Goal: Task Accomplishment & Management: Manage account settings

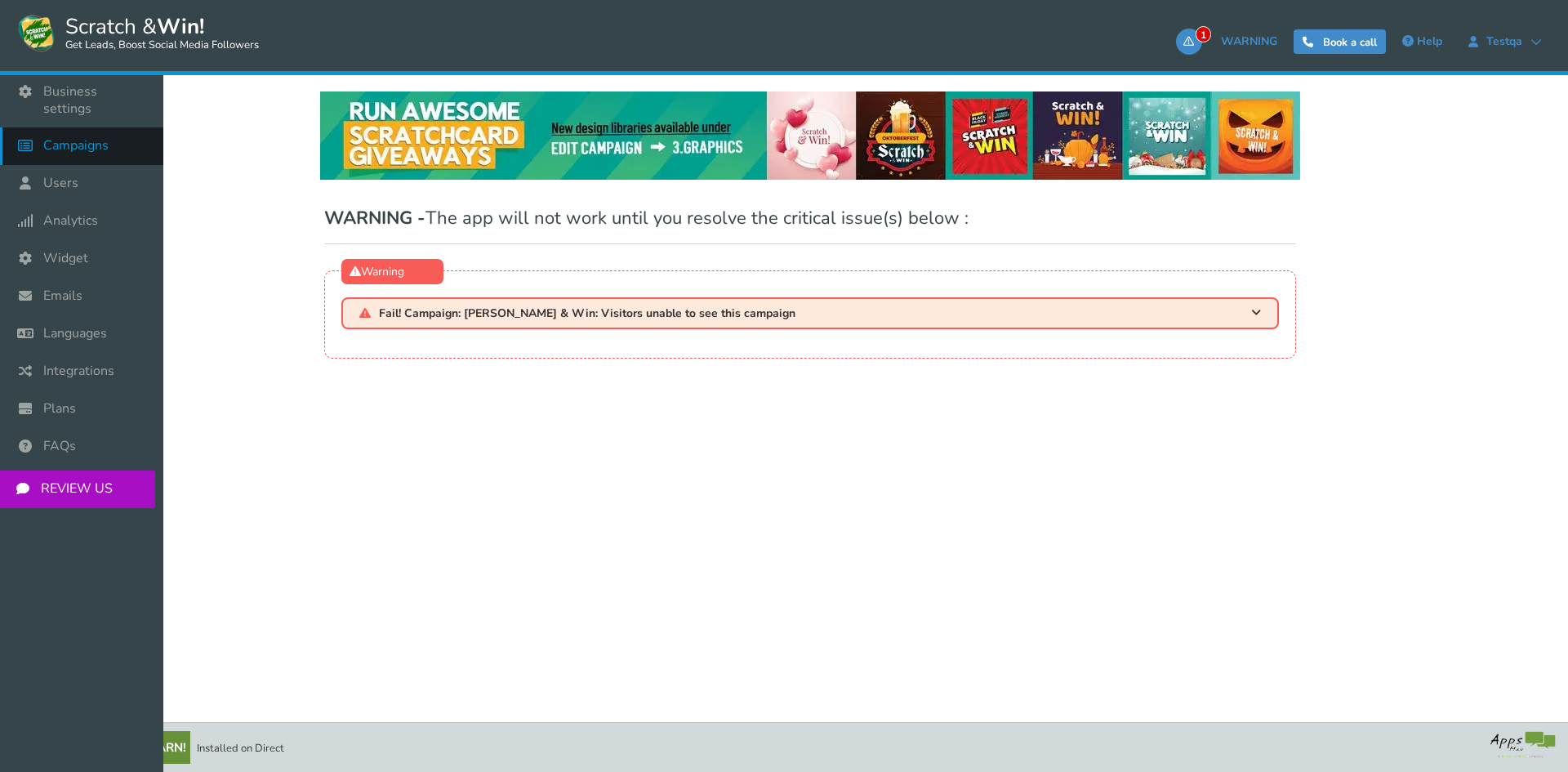
click at [85, 137] on span "Campaigns" at bounding box center [75, 146] width 65 height 17
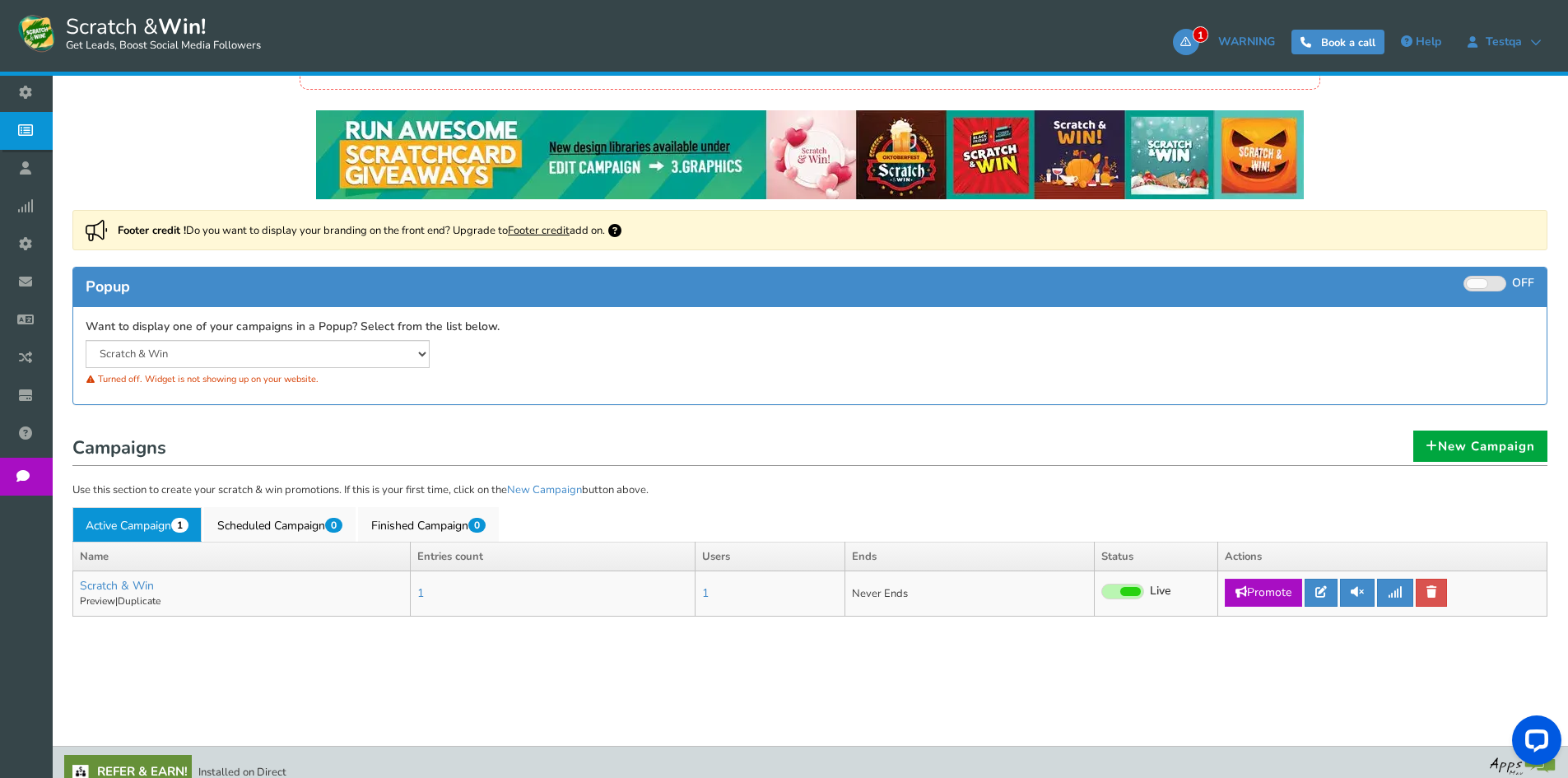
scroll to position [106, 0]
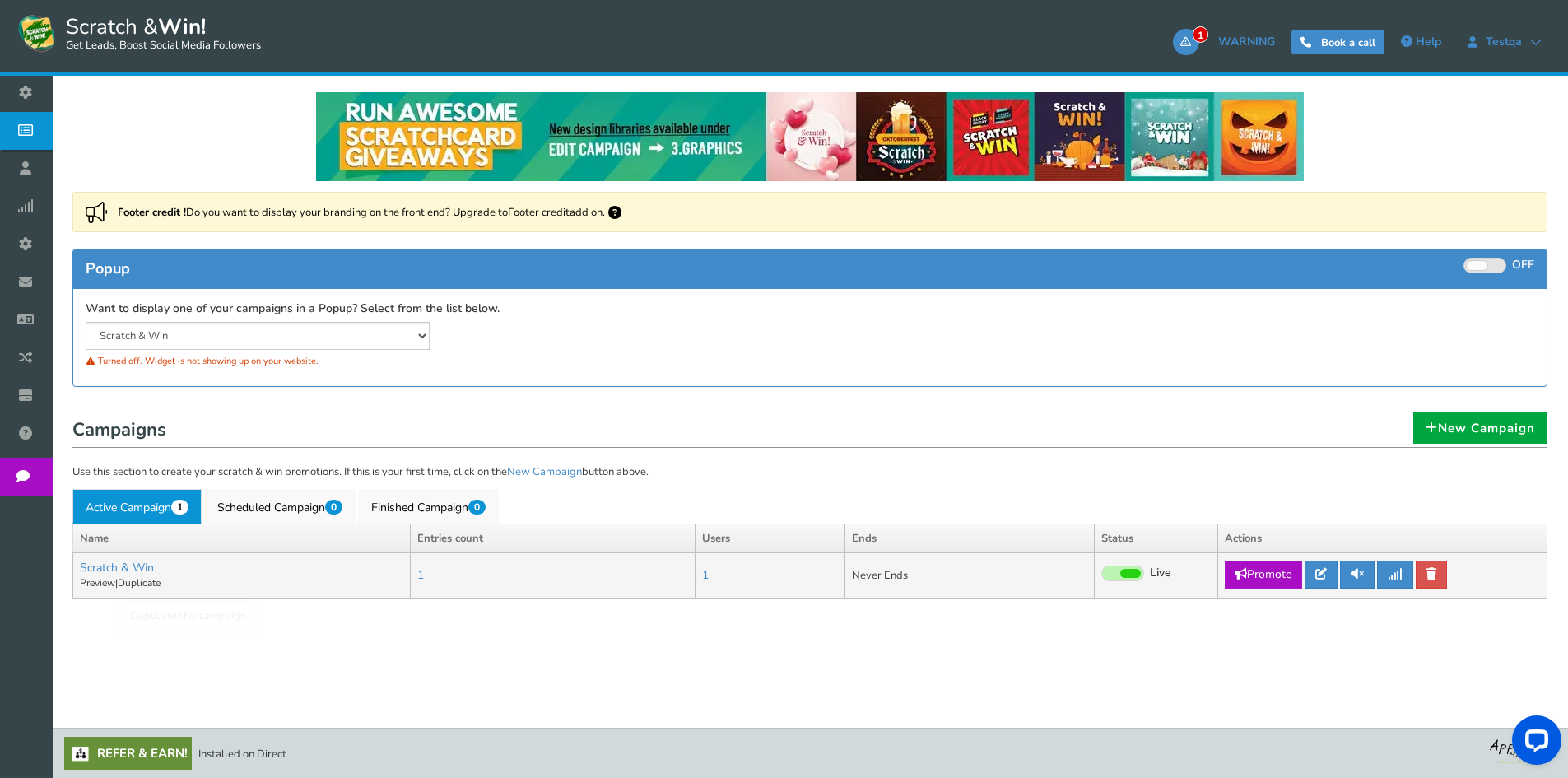
click at [130, 559] on td "Scratch & Win Add a prize [GEOGRAPHIC_DATA] | Duplicate" at bounding box center [242, 576] width 338 height 44
click at [123, 562] on link "Scratch & Win" at bounding box center [117, 567] width 74 height 15
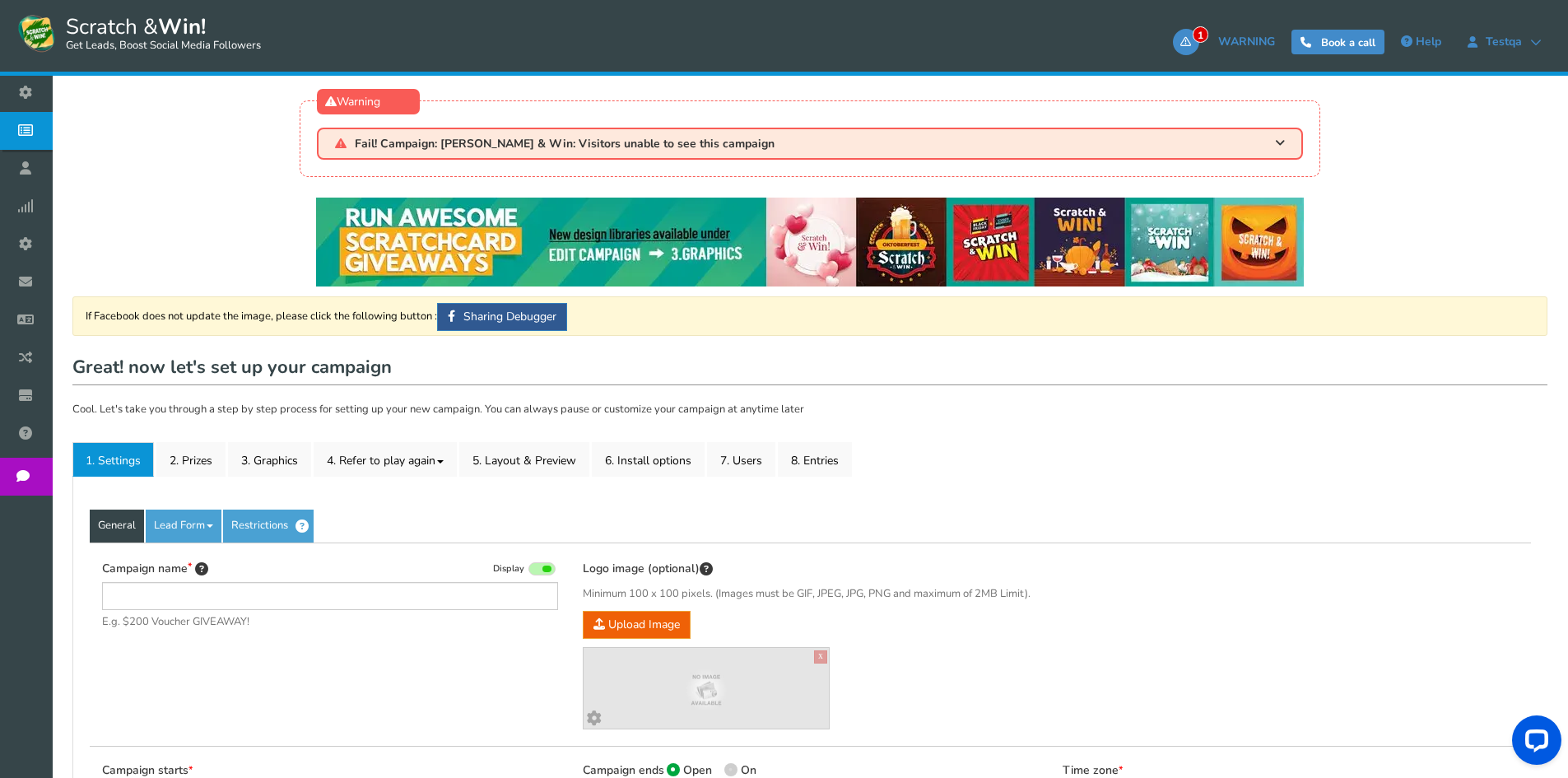
type input "Scratch & Win"
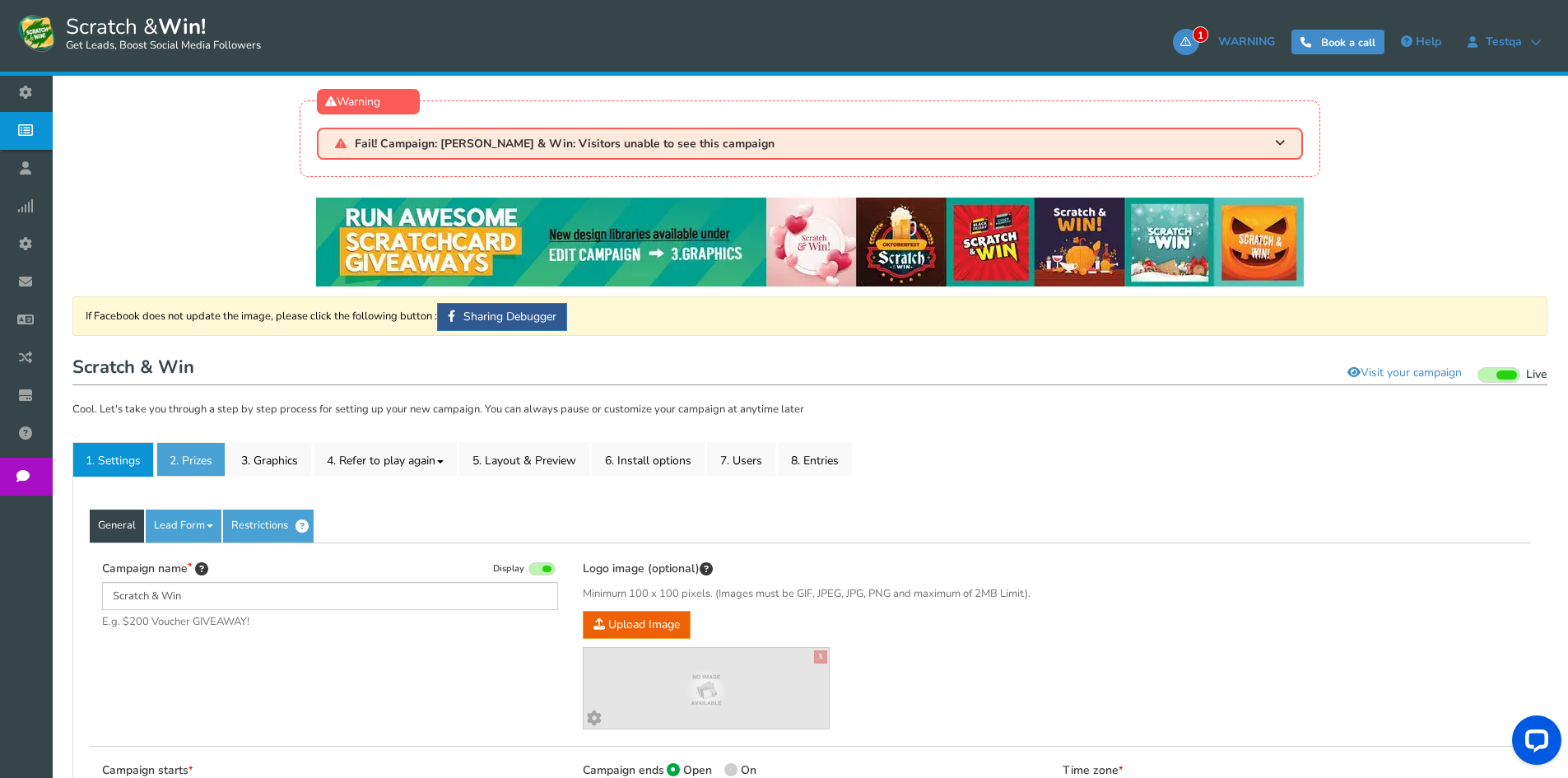
click at [208, 466] on link "2. Prizes" at bounding box center [190, 459] width 69 height 35
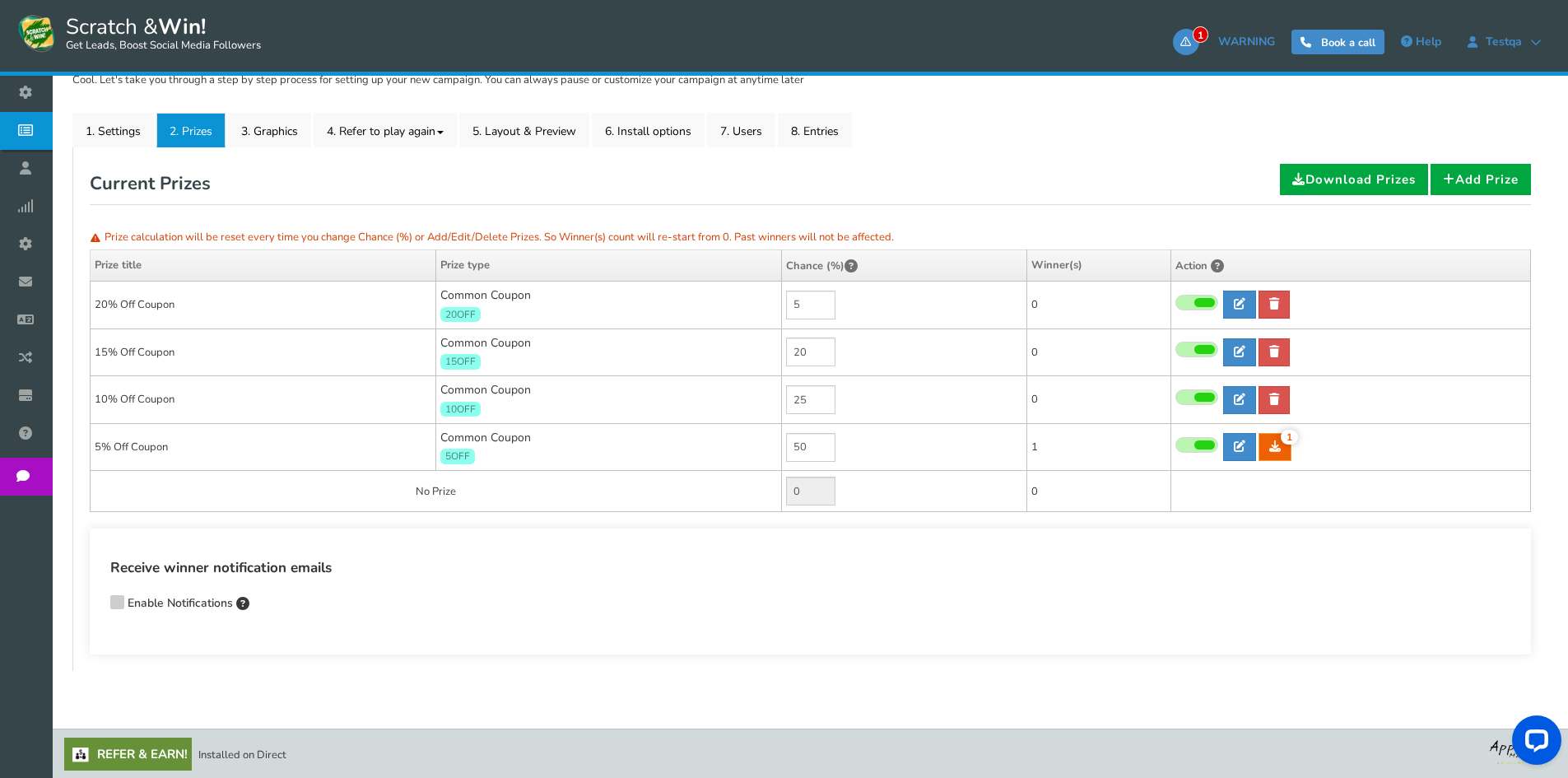
scroll to position [247, 0]
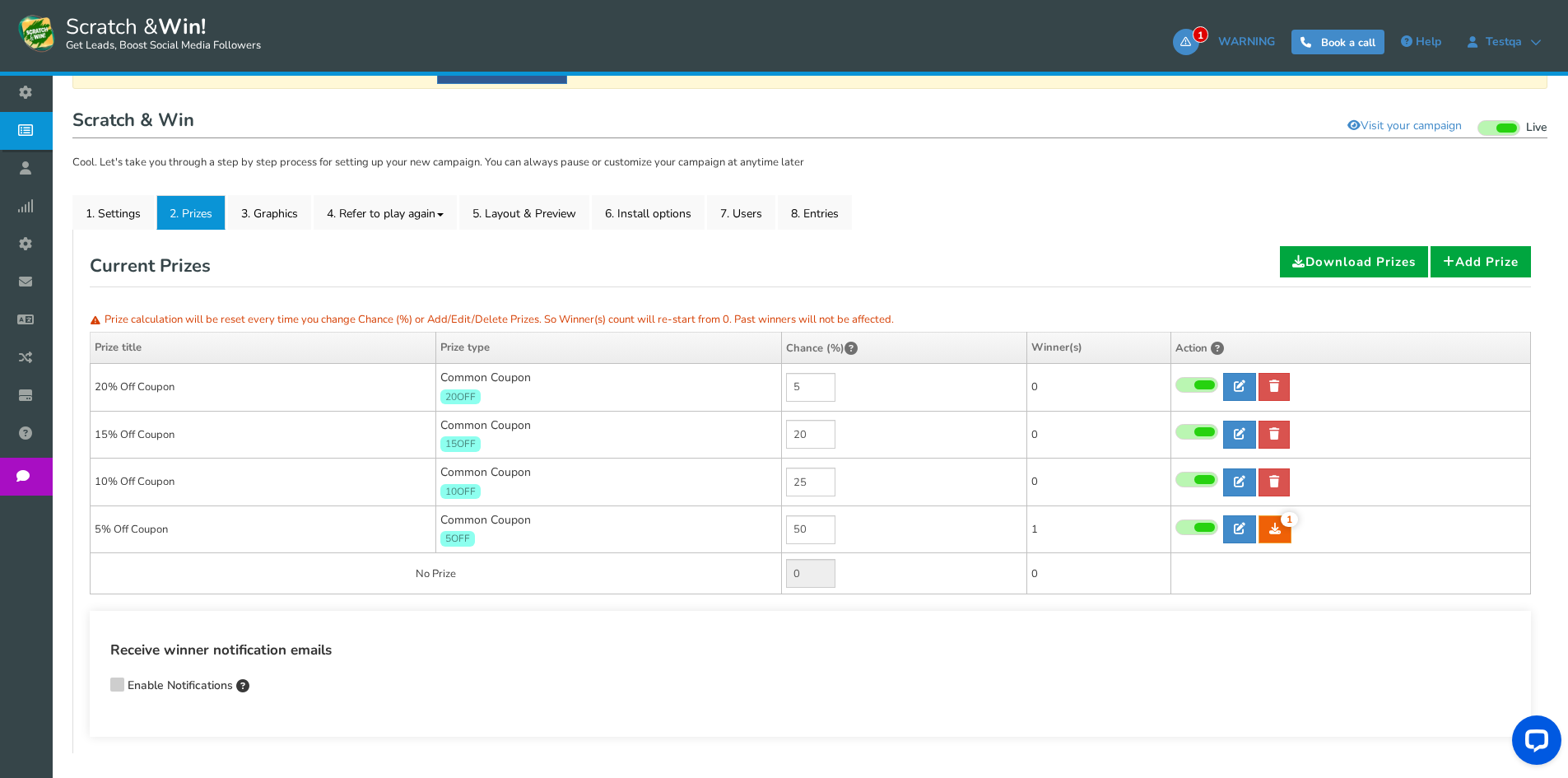
click at [1146, 634] on div "Receive winner notification emails Enable Notifications Enter comma-separated e…" at bounding box center [810, 674] width 1442 height 126
